Goal: Task Accomplishment & Management: Use online tool/utility

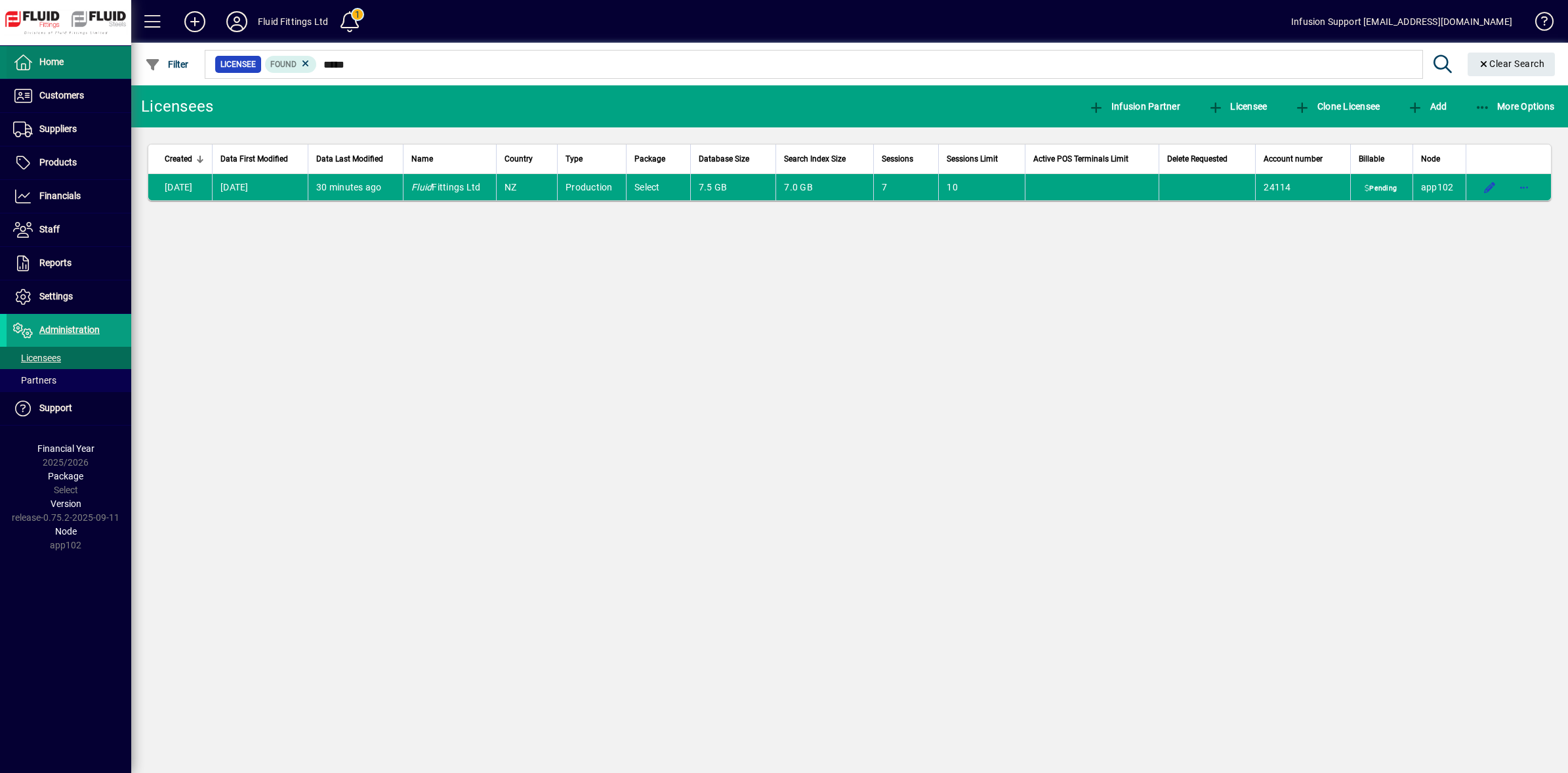
click at [52, 73] on span at bounding box center [69, 62] width 125 height 31
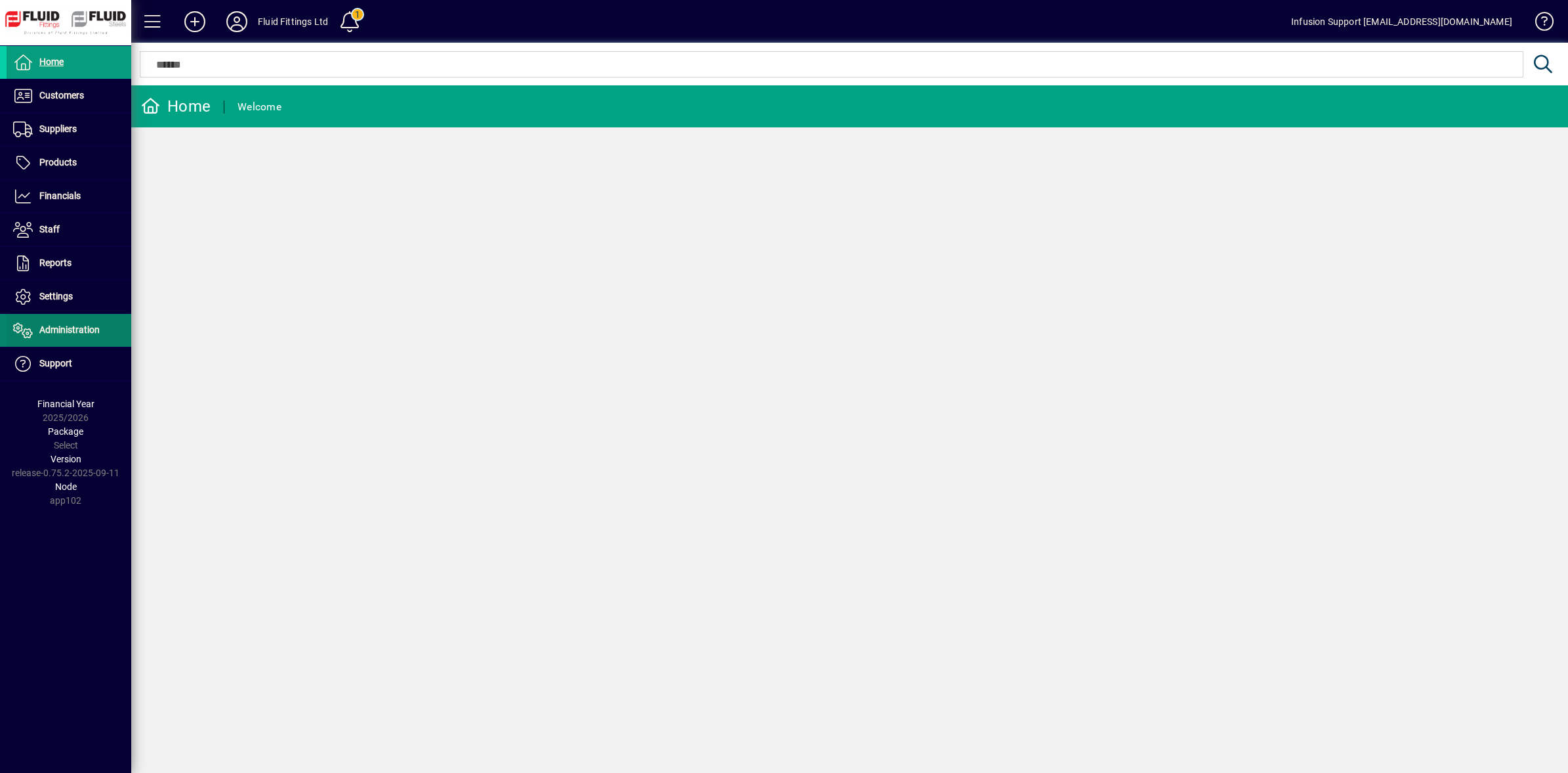
click at [84, 338] on span "Administration" at bounding box center [53, 330] width 93 height 16
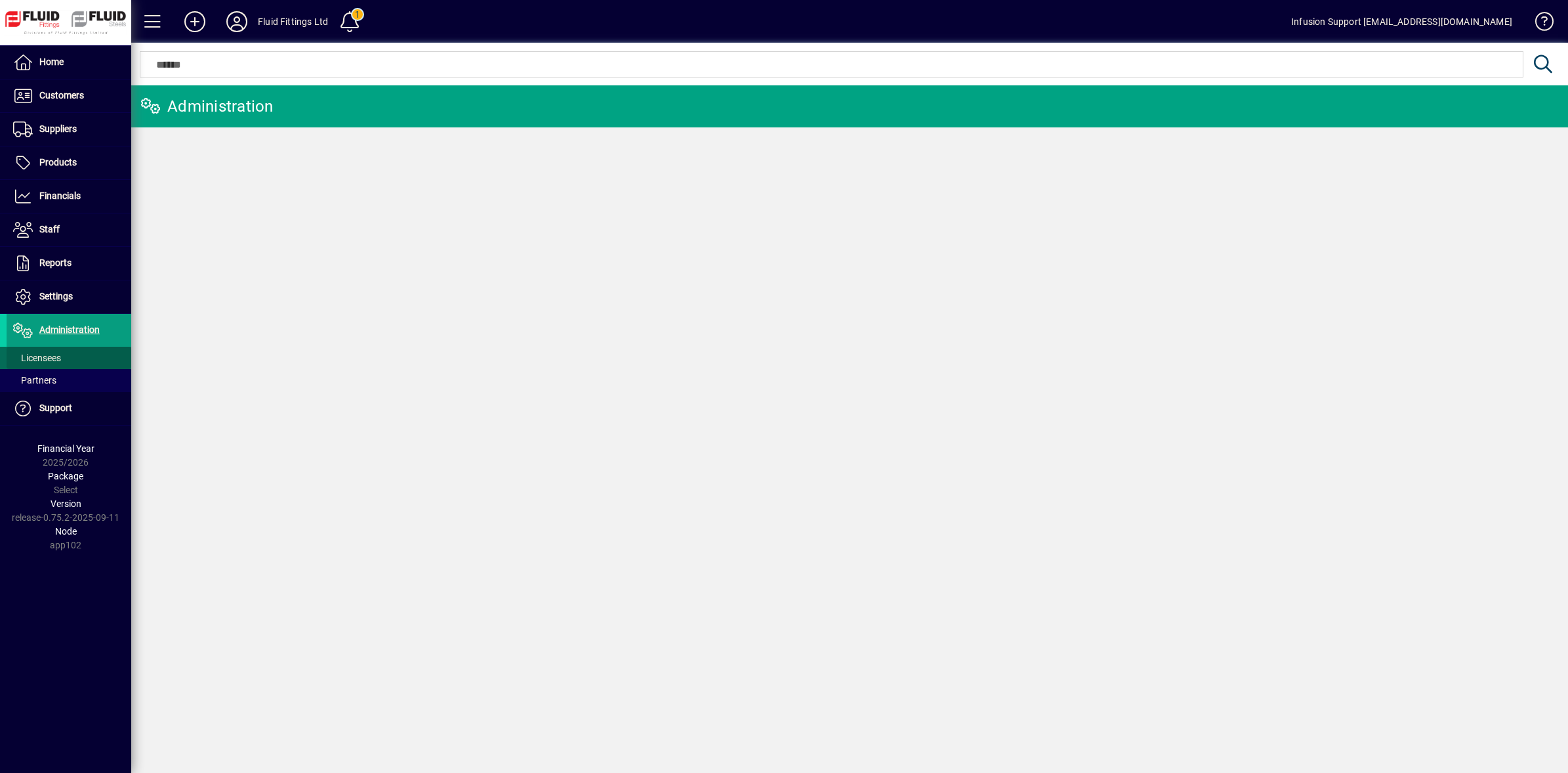
click at [33, 363] on span "Licensees" at bounding box center [37, 357] width 48 height 10
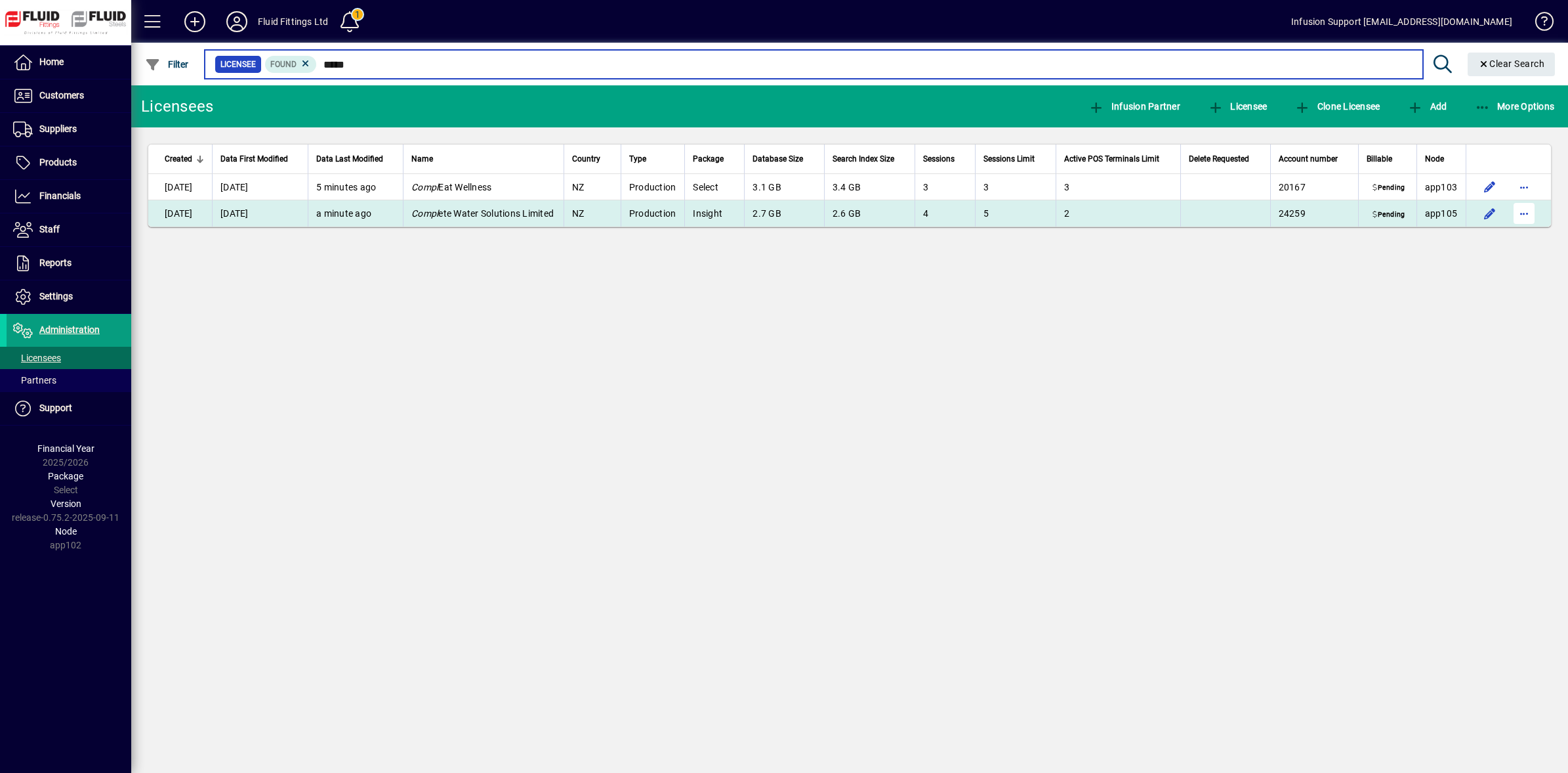
type input "*****"
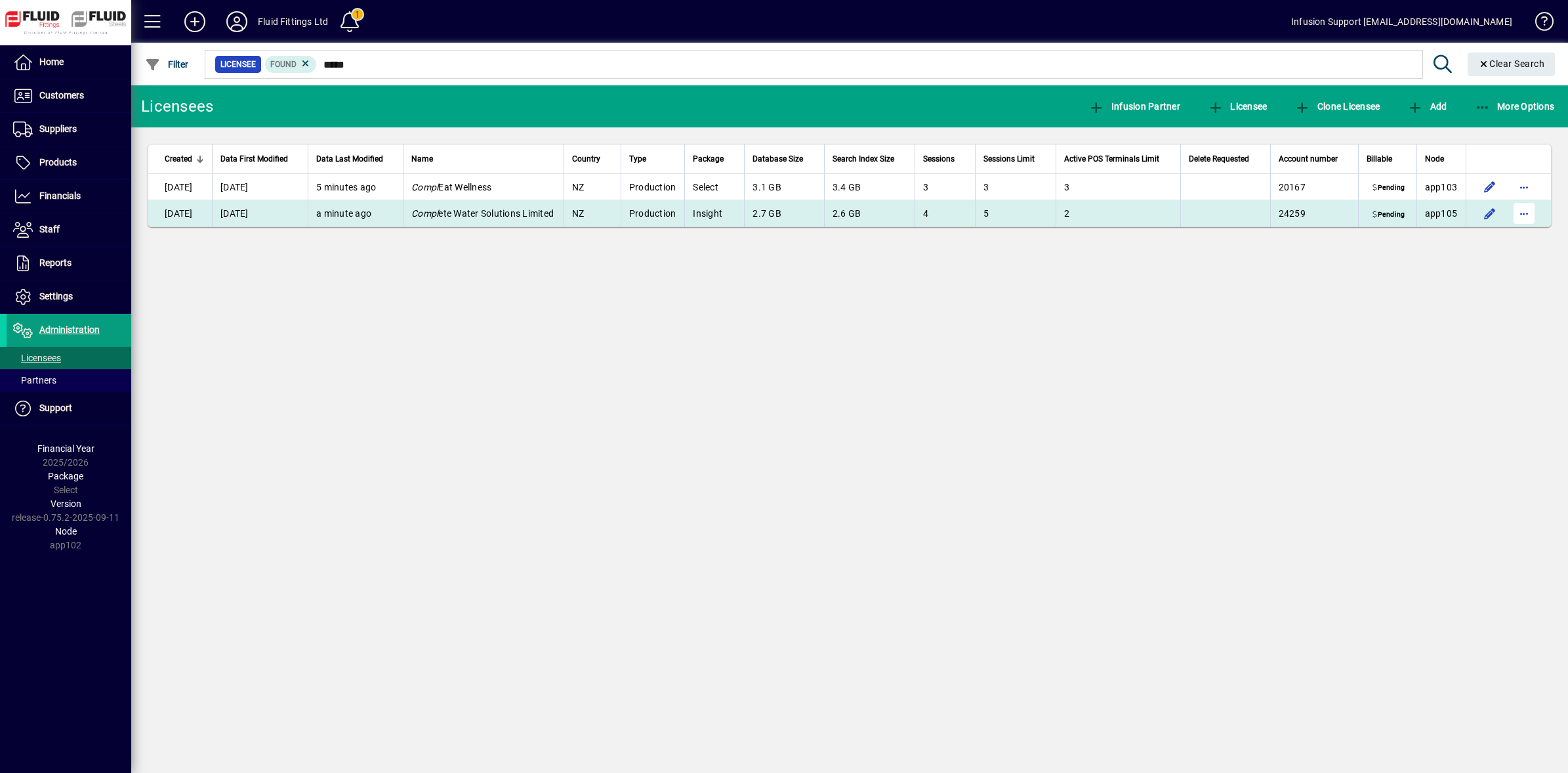
click at [1531, 217] on span "button" at bounding box center [1524, 213] width 31 height 31
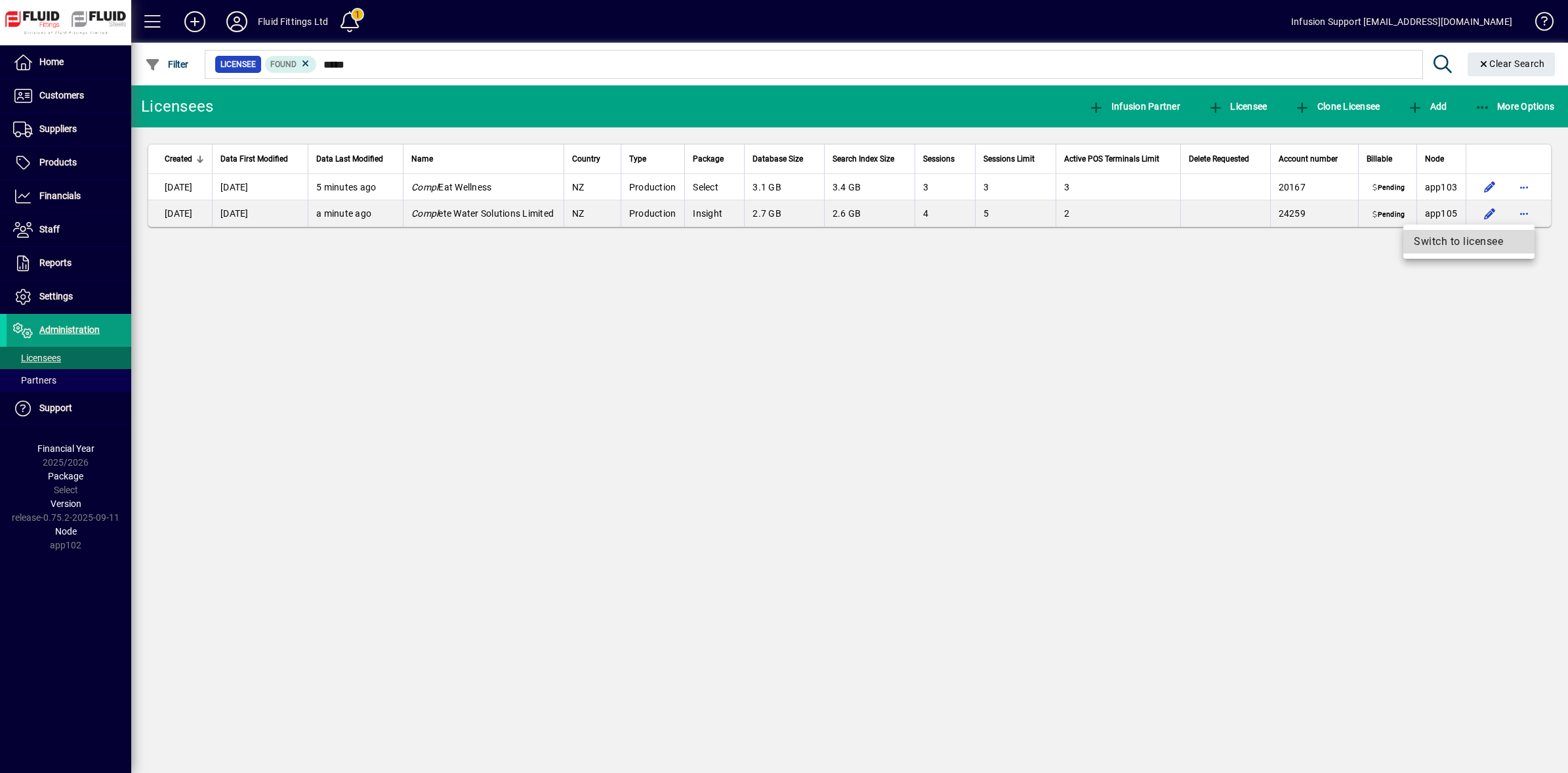
click at [1463, 244] on span "Switch to licensee" at bounding box center [1470, 241] width 111 height 16
